Goal: Check status: Check status

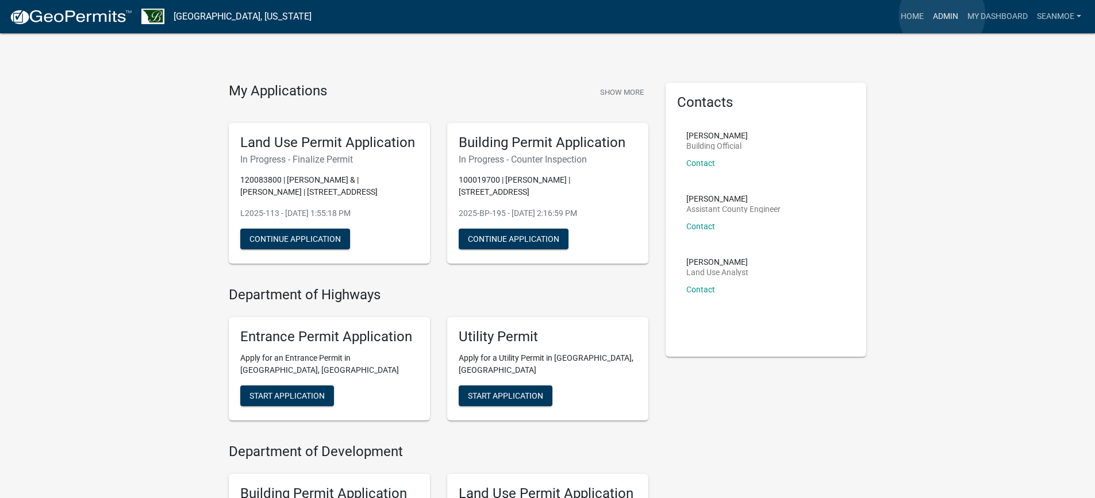
click at [942, 15] on link "Admin" at bounding box center [945, 17] width 34 height 22
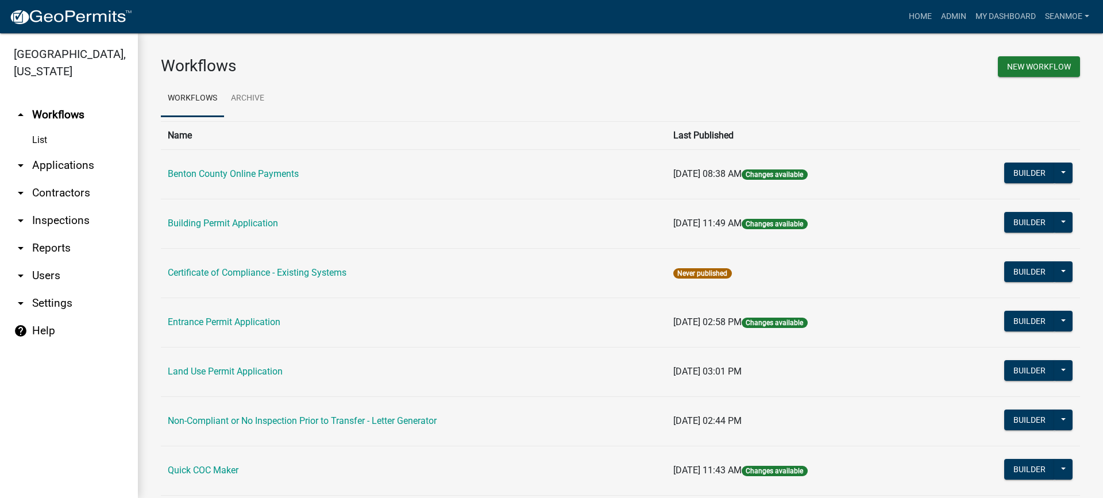
click at [66, 169] on link "arrow_drop_down Applications" at bounding box center [69, 166] width 138 height 28
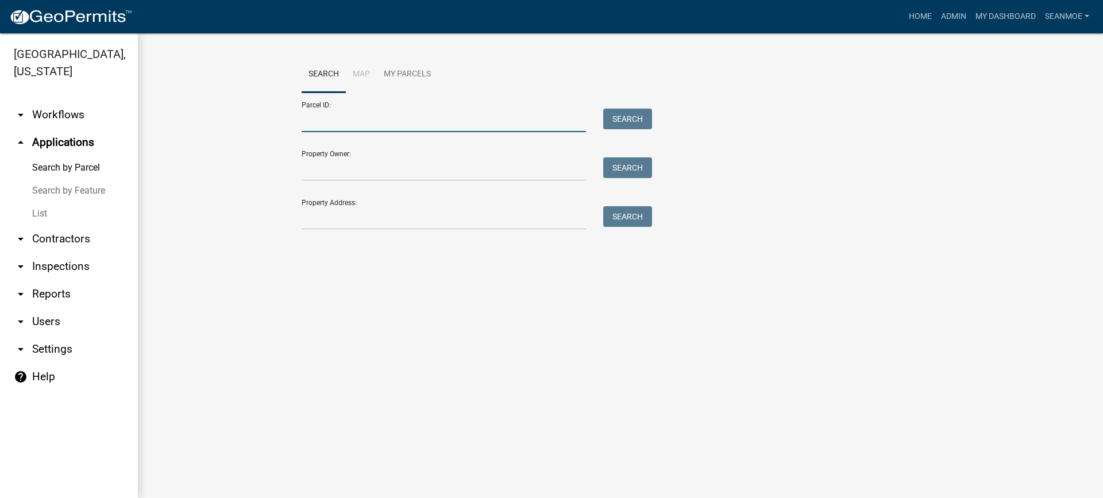
click at [348, 124] on input "Parcel ID:" at bounding box center [444, 121] width 284 height 24
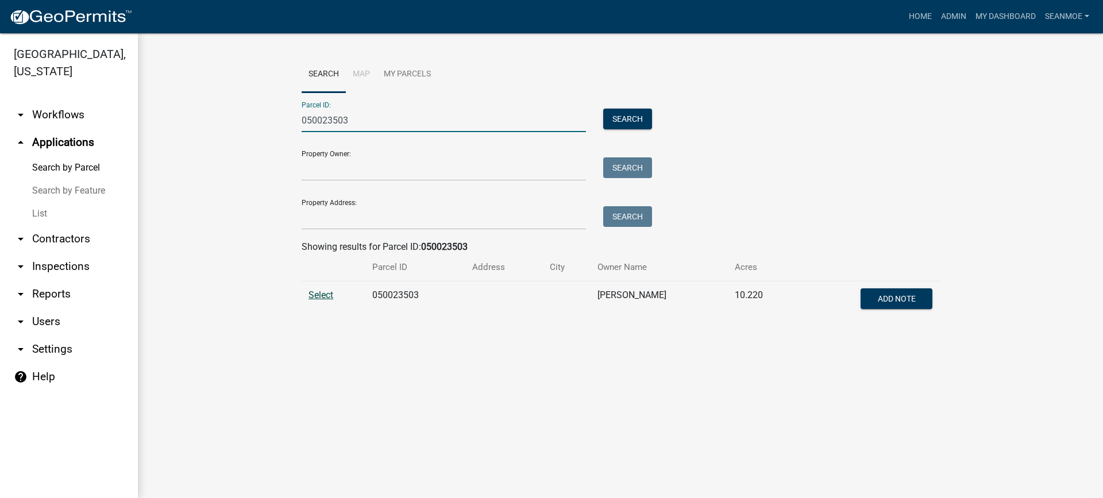
type input "050023503"
click at [322, 296] on span "Select" at bounding box center [321, 295] width 25 height 11
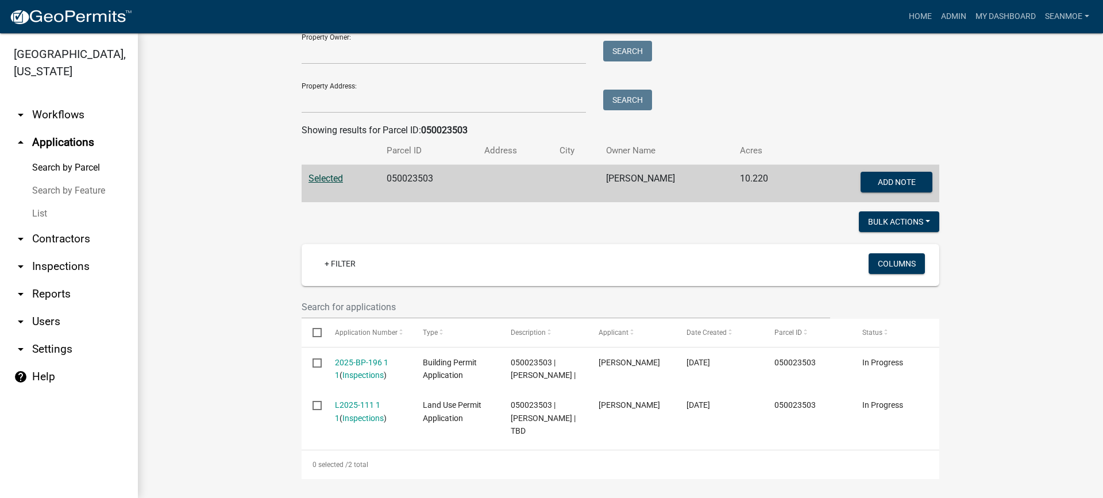
scroll to position [121, 0]
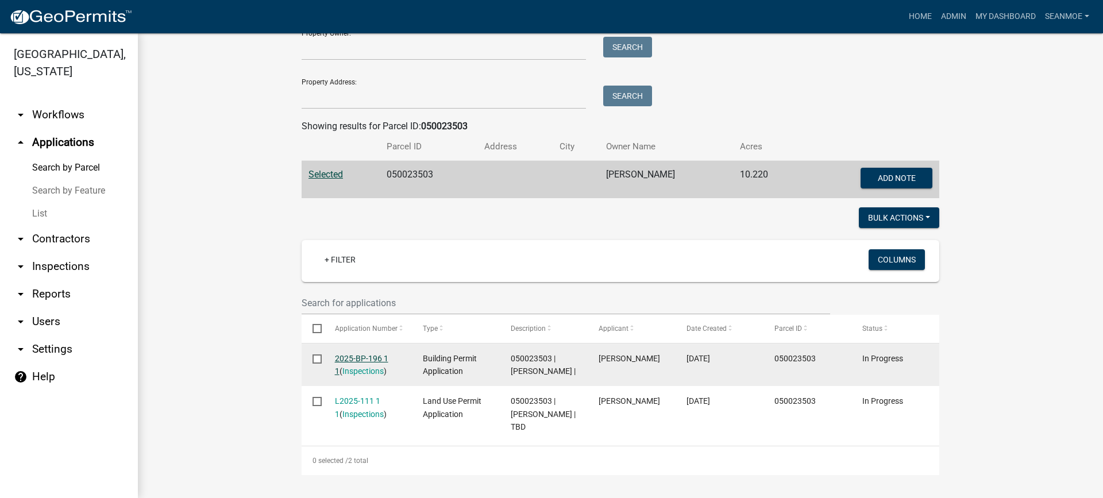
click at [359, 359] on link "2025-BP-196 1 1" at bounding box center [361, 365] width 53 height 22
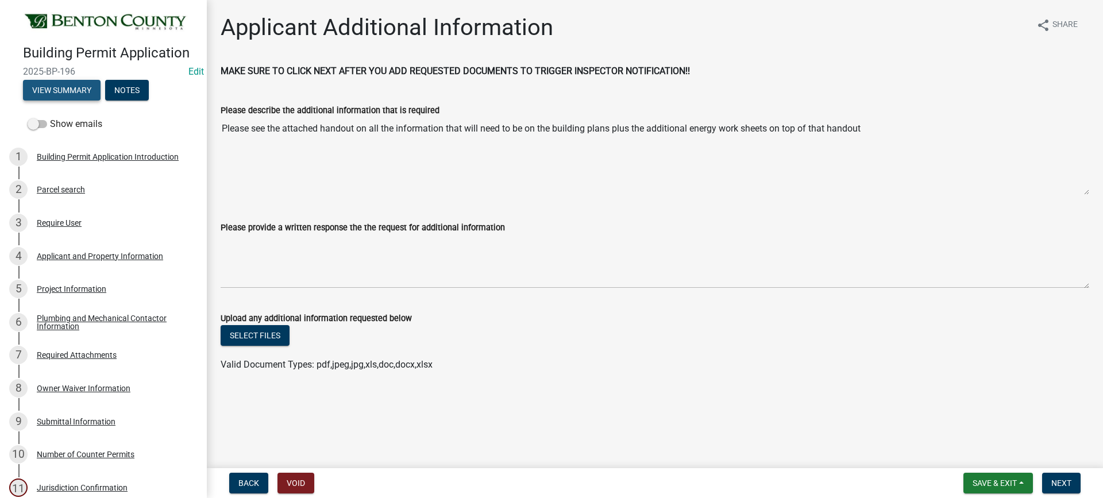
click at [61, 88] on button "View Summary" at bounding box center [62, 90] width 78 height 21
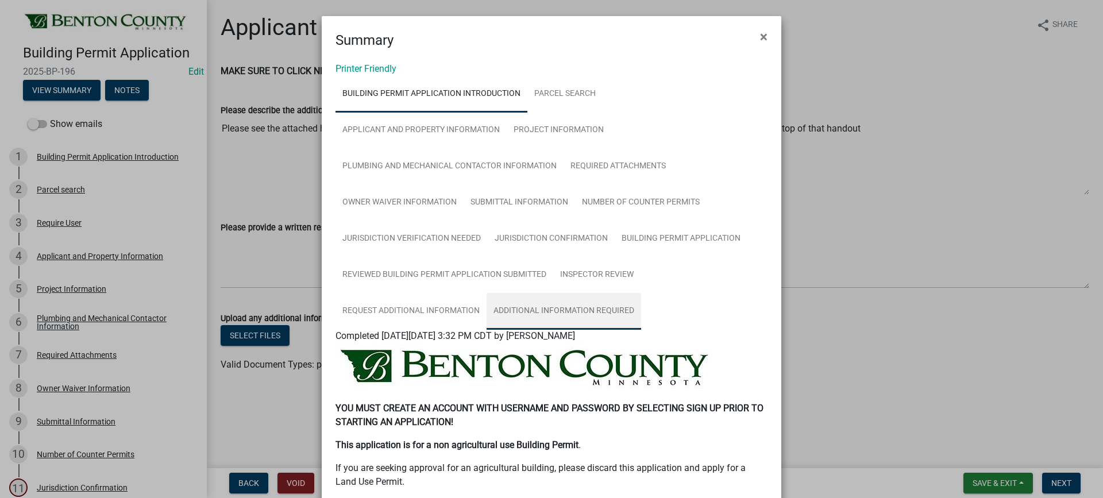
click at [616, 312] on link "Additional information Required" at bounding box center [564, 311] width 155 height 37
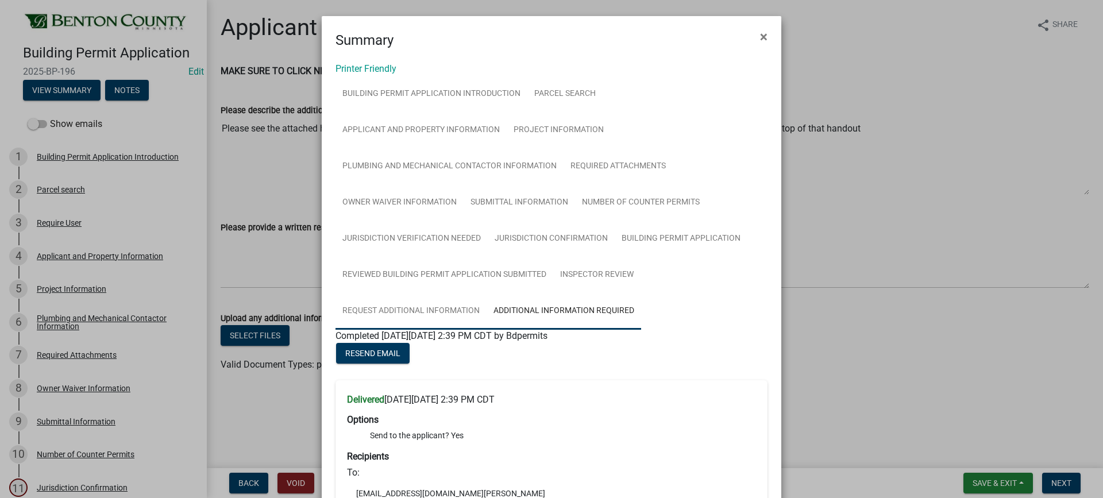
click at [448, 311] on link "Request Additional Information" at bounding box center [411, 311] width 151 height 37
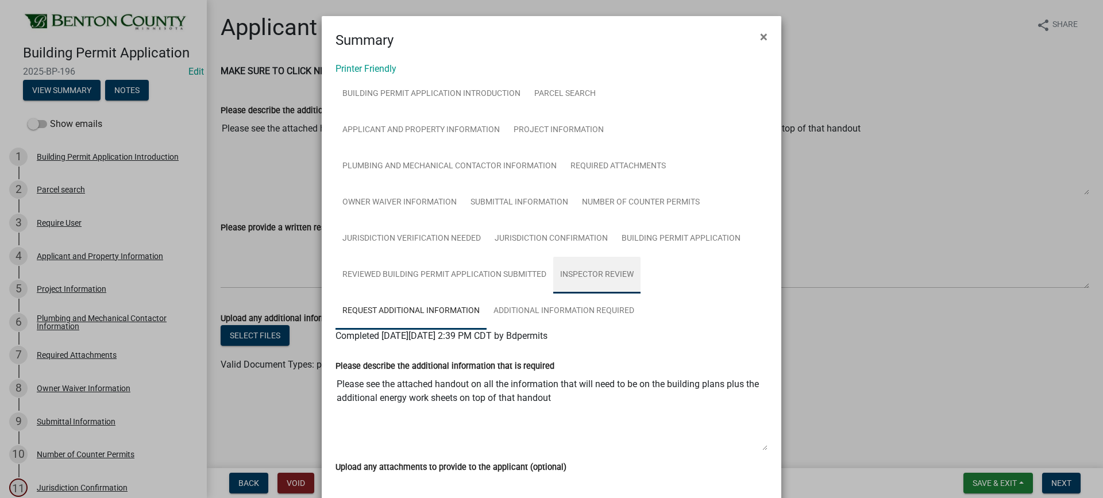
click at [603, 275] on link "Inspector Review" at bounding box center [596, 275] width 87 height 37
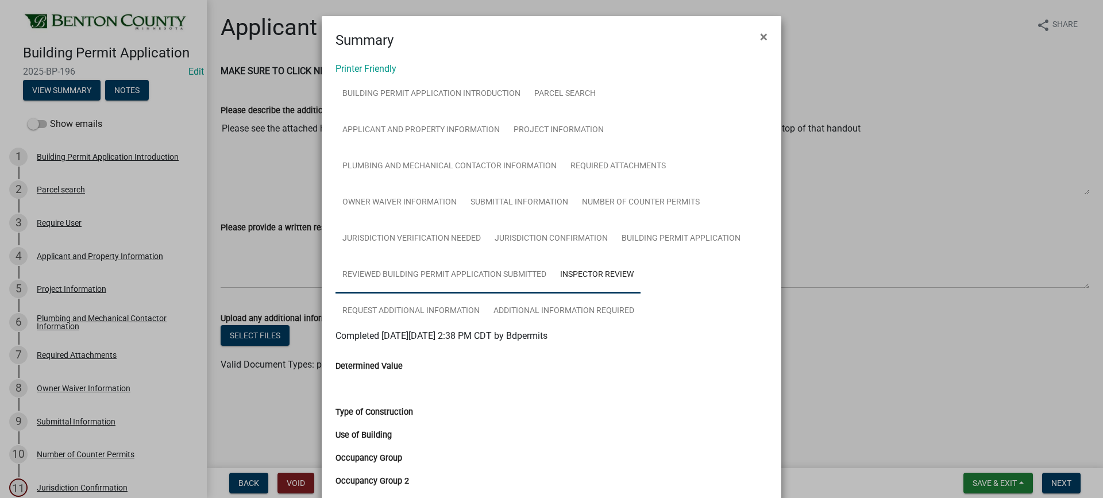
click at [467, 276] on link "Reviewed Building Permit Application Submitted" at bounding box center [445, 275] width 218 height 37
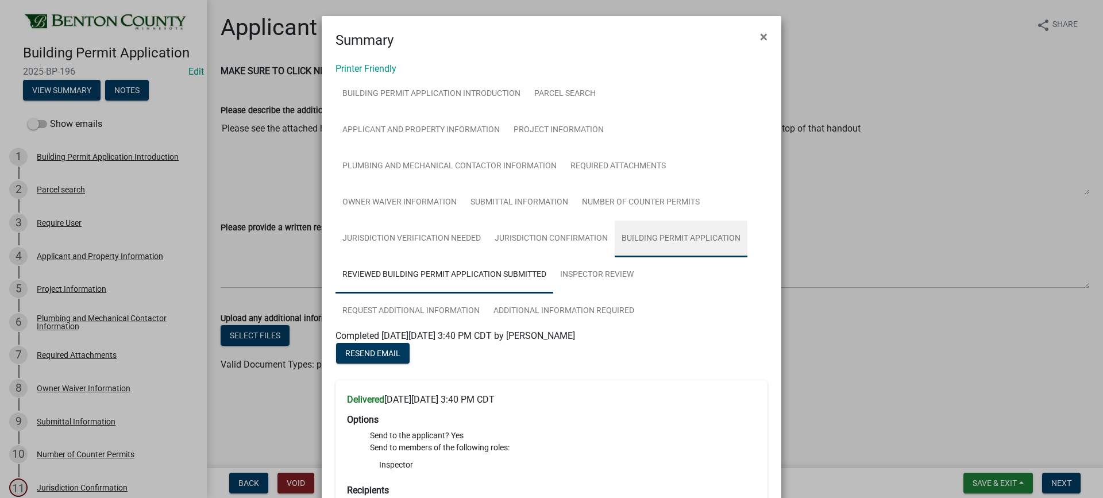
click at [705, 240] on link "Building Permit Application" at bounding box center [681, 239] width 133 height 37
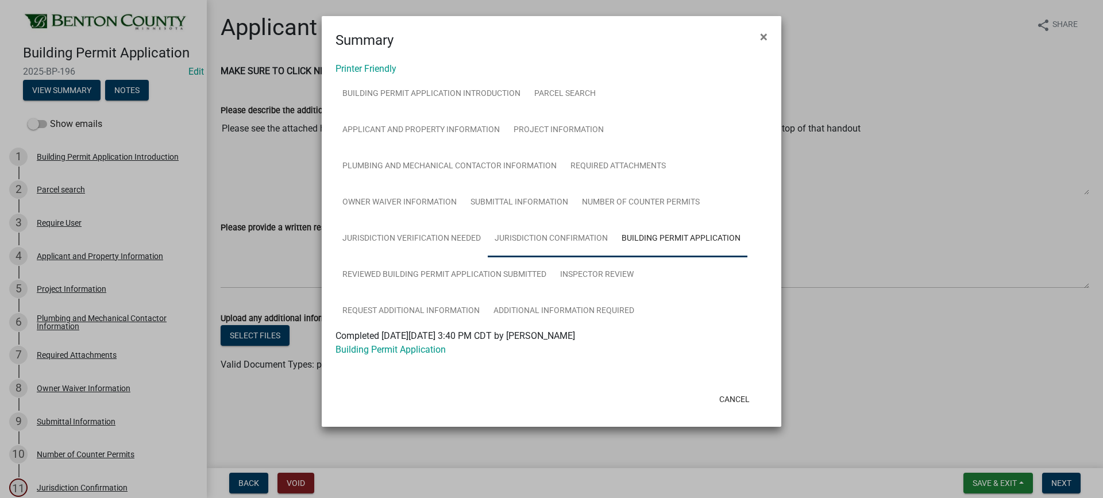
click at [564, 240] on link "Jurisdiction Confirmation" at bounding box center [551, 239] width 127 height 37
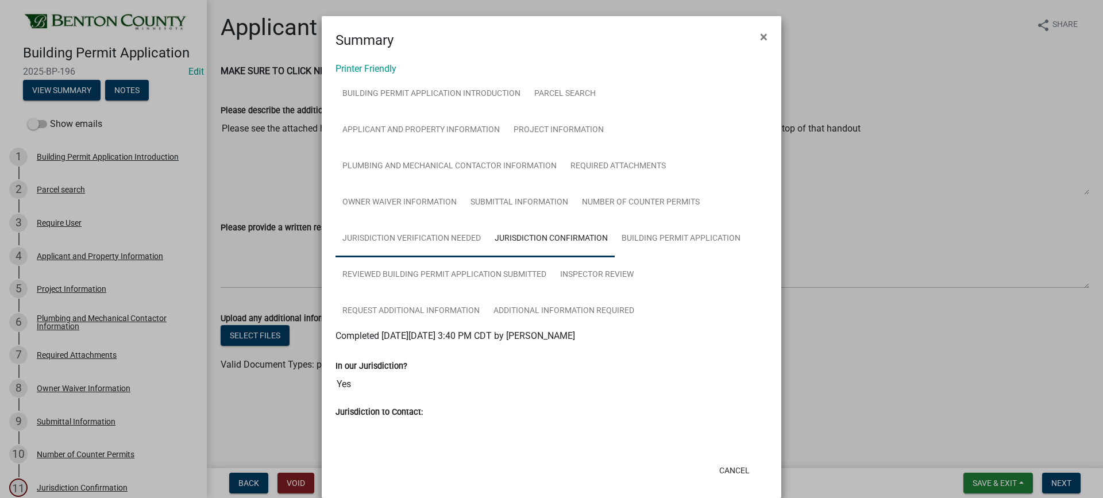
click at [424, 240] on link "Jurisdiction verification needed" at bounding box center [412, 239] width 152 height 37
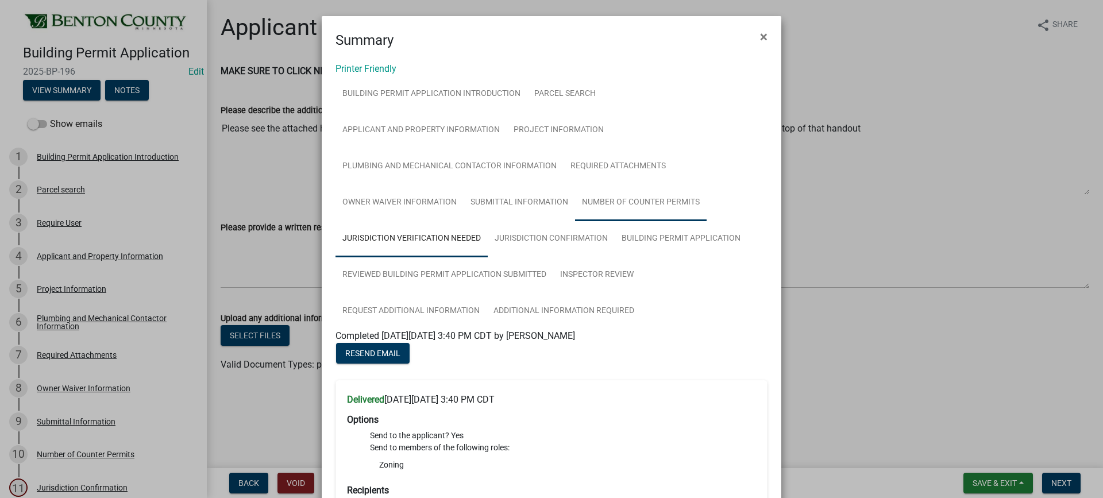
click at [642, 203] on link "Number of Counter Permits" at bounding box center [641, 202] width 132 height 37
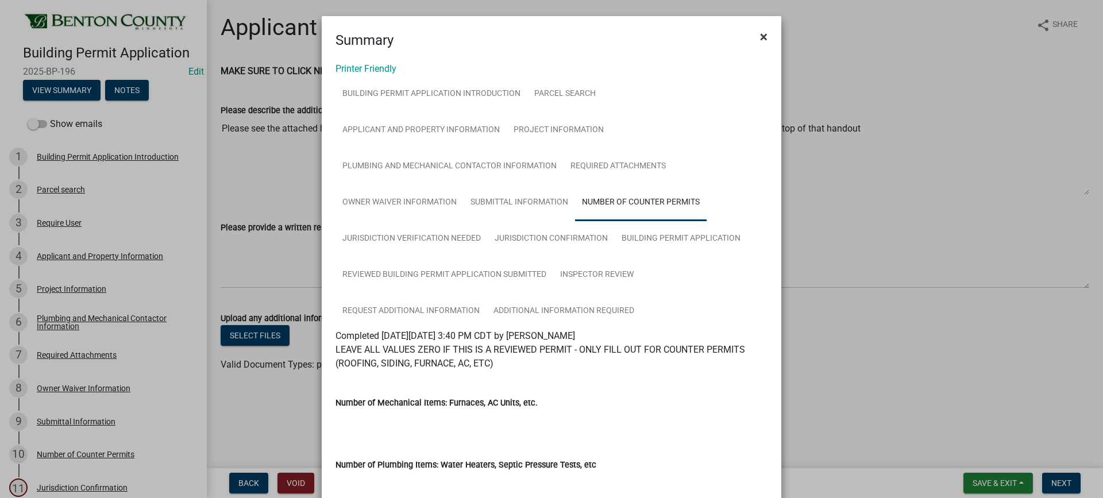
click at [761, 37] on span "×" at bounding box center [763, 37] width 7 height 16
